Goal: Task Accomplishment & Management: Use online tool/utility

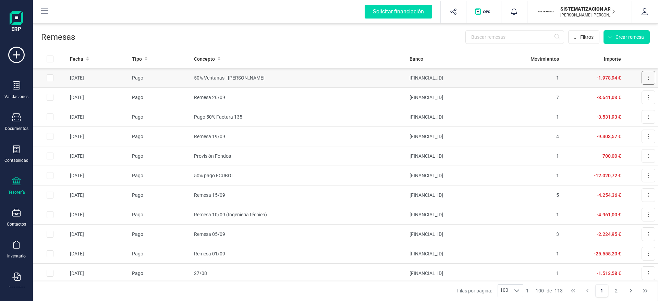
click at [643, 76] on button at bounding box center [649, 78] width 14 height 14
click at [613, 97] on span "Descargar documento" at bounding box center [625, 94] width 47 height 7
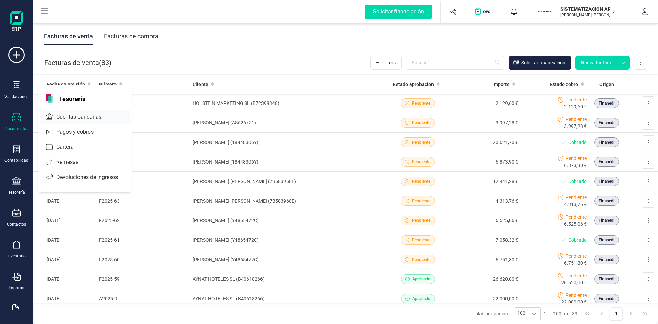
click at [92, 115] on span "Cuentas bancarias" at bounding box center [83, 117] width 60 height 8
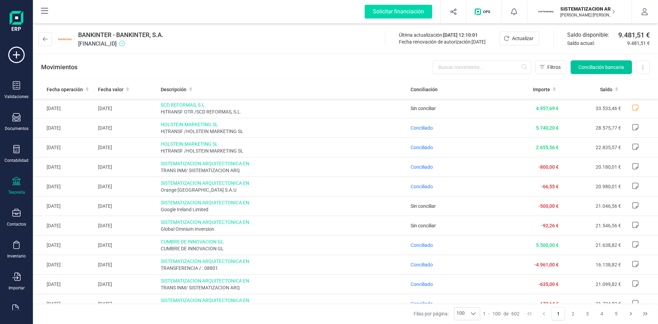
click at [605, 68] on span "Conciliación bancaria" at bounding box center [602, 67] width 46 height 7
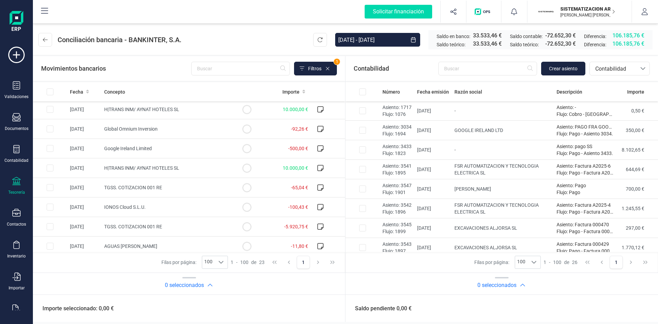
scroll to position [299, 0]
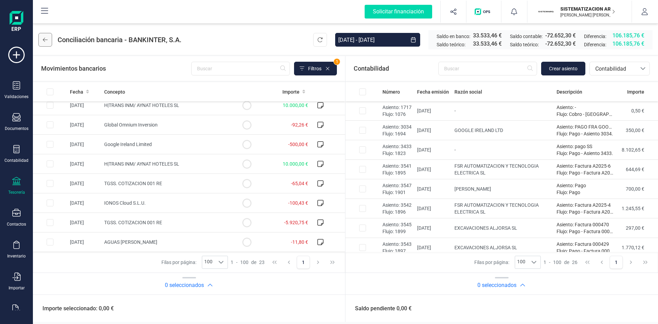
click at [46, 45] on button at bounding box center [45, 40] width 14 height 14
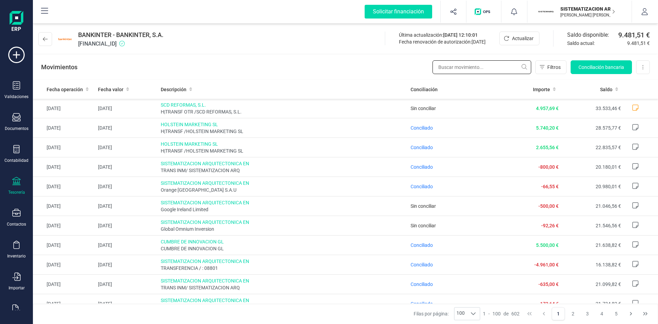
click at [459, 68] on input "text" at bounding box center [482, 67] width 99 height 14
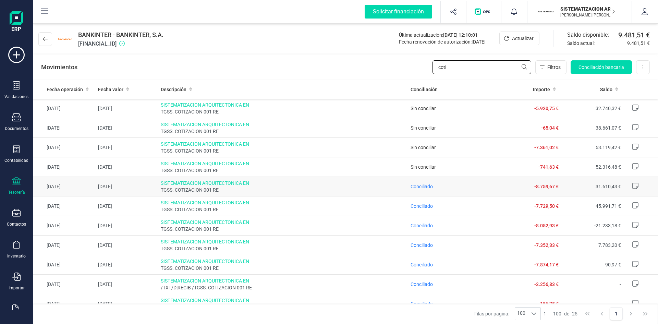
type input "coti"
click at [418, 190] on td "Conciliado" at bounding box center [453, 187] width 91 height 20
click at [419, 189] on span "Conciliado" at bounding box center [422, 186] width 22 height 7
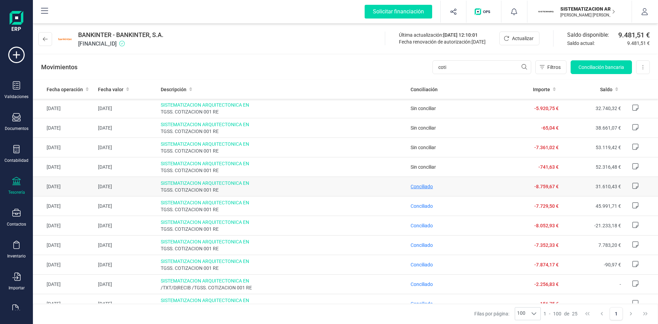
click at [422, 187] on span "Conciliado" at bounding box center [422, 186] width 22 height 5
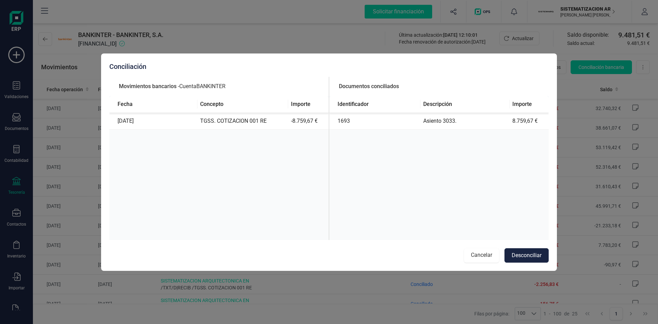
click at [490, 258] on button "Cancelar" at bounding box center [481, 255] width 35 height 14
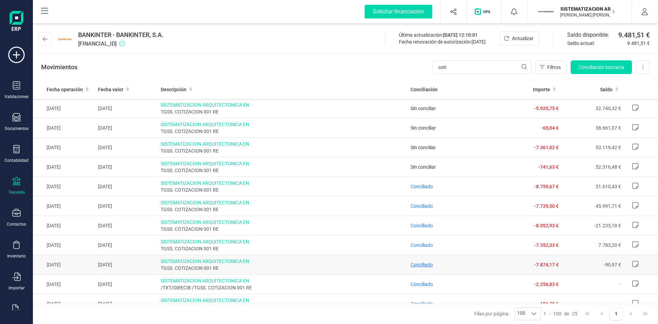
click at [421, 266] on span "Conciliado" at bounding box center [422, 264] width 22 height 5
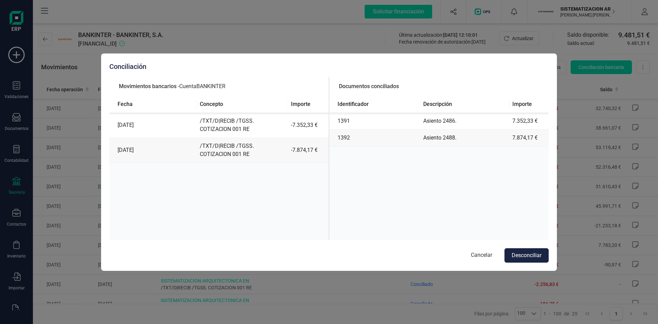
click at [313, 33] on div "Conciliación Movimientos bancarios - Cuenta BANKINTER Fecha Concepto Importe 31…" at bounding box center [329, 162] width 658 height 324
click at [476, 257] on button "Cancelar" at bounding box center [481, 255] width 35 height 14
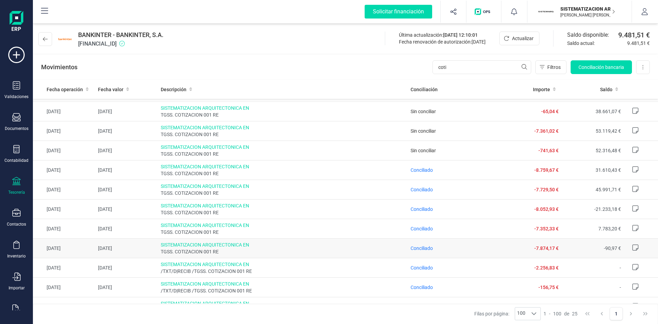
scroll to position [17, 0]
click at [428, 269] on span "Conciliado" at bounding box center [422, 267] width 22 height 5
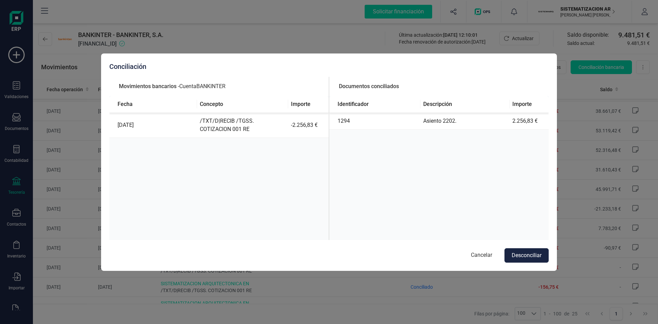
click at [321, 11] on div "Conciliación Movimientos bancarios - Cuenta BANKINTER Fecha Concepto Importe 28…" at bounding box center [329, 162] width 658 height 324
click at [489, 253] on button "Cancelar" at bounding box center [481, 255] width 35 height 14
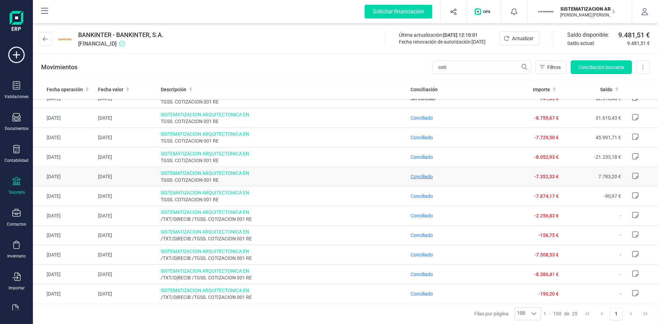
scroll to position [0, 0]
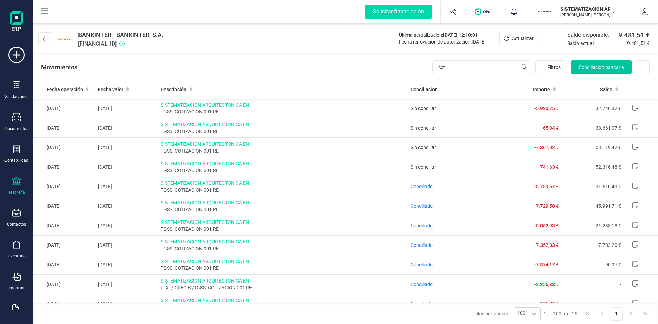
click at [592, 68] on span "Conciliación bancaria" at bounding box center [602, 67] width 46 height 7
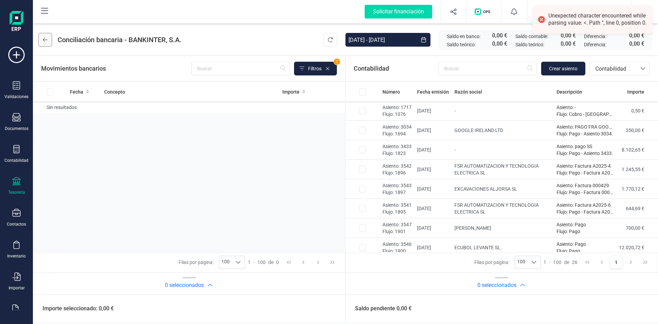
click at [47, 43] on button at bounding box center [45, 40] width 14 height 14
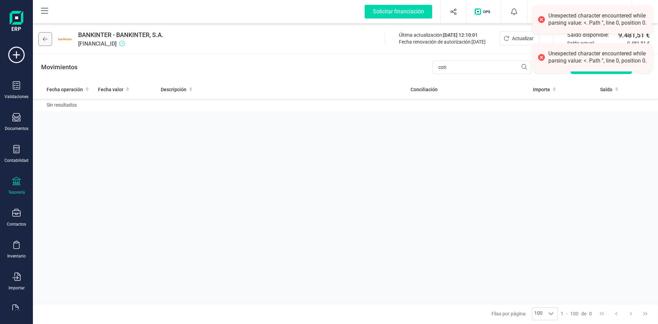
click at [47, 38] on icon at bounding box center [45, 38] width 5 height 5
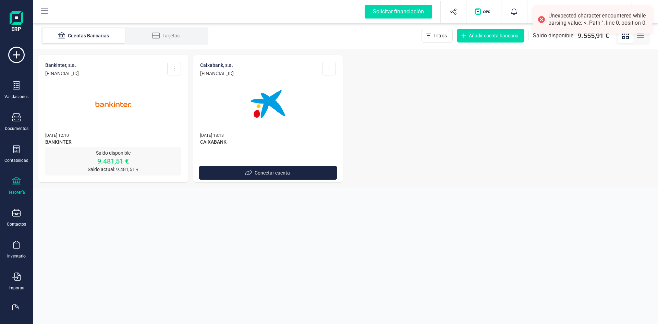
click at [148, 110] on div at bounding box center [113, 100] width 136 height 47
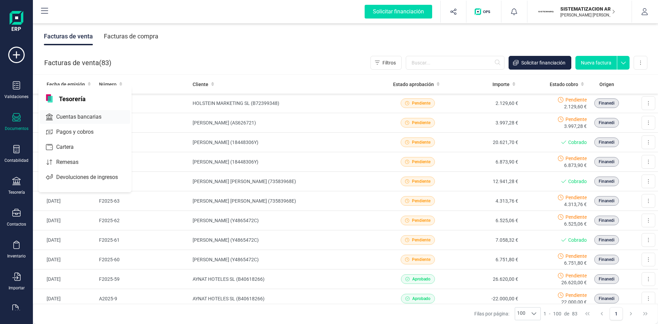
click at [63, 116] on span "Cuentas bancarias" at bounding box center [83, 117] width 60 height 8
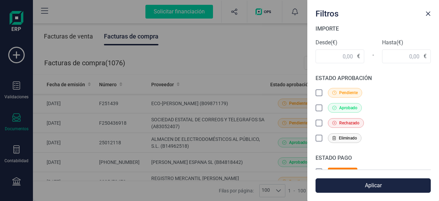
click at [267, 41] on div "Filtros IMPORTE Desde (€) € - Hasta (€) € ESTADO APROBACIÓN Pendiente Aprobado …" at bounding box center [219, 100] width 439 height 201
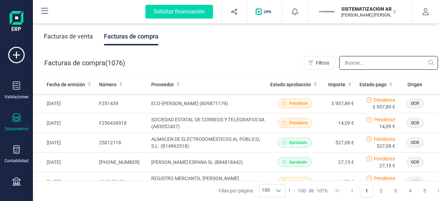
click at [356, 63] on input "text" at bounding box center [388, 63] width 99 height 14
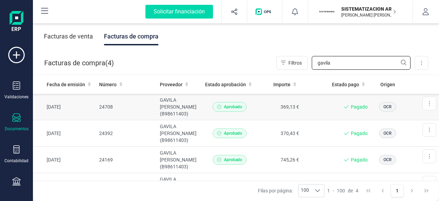
type input "gavila"
click at [124, 102] on td "24708" at bounding box center [126, 107] width 61 height 26
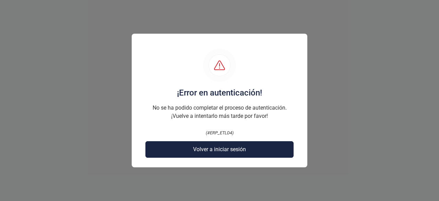
click at [207, 143] on button "Volver a iniciar sesión" at bounding box center [219, 149] width 148 height 16
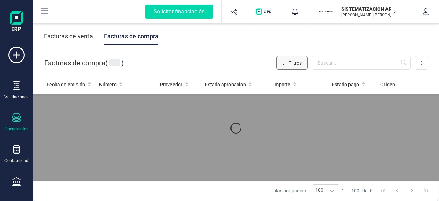
click at [308, 66] on button "Filtros" at bounding box center [291, 63] width 31 height 14
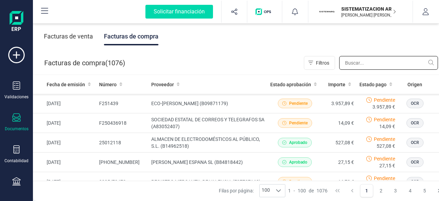
click at [359, 59] on input "text" at bounding box center [388, 63] width 99 height 14
click at [247, 97] on td "ECO-[PERSON_NAME] (B09871179)" at bounding box center [207, 104] width 119 height 20
